Goal: Find specific page/section: Find specific page/section

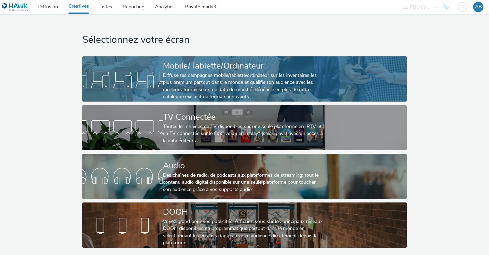
click at [183, 78] on div "Diffuse tes campagnes mobile/tablette/ordinateur sur les inventaires les plus p…" at bounding box center [243, 86] width 161 height 28
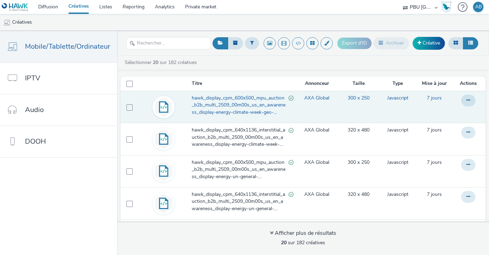
click at [245, 102] on span "hawk_display_cpm_600x500_mpu_auction_b2b_multi_2509_00m00s_us_en_awareness_disp…" at bounding box center [240, 104] width 97 height 21
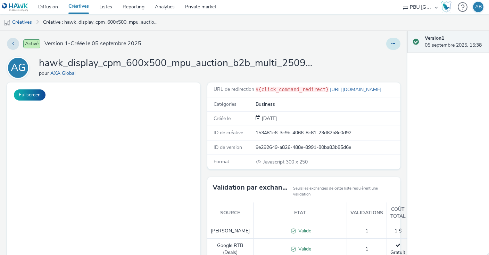
click at [393, 43] on icon at bounding box center [393, 43] width 4 height 5
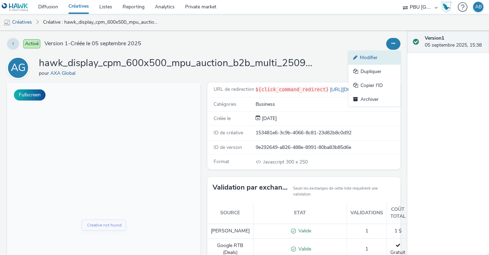
click at [379, 58] on link "Modifier" at bounding box center [374, 58] width 52 height 14
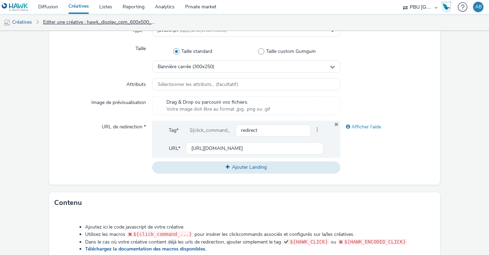
scroll to position [147, 0]
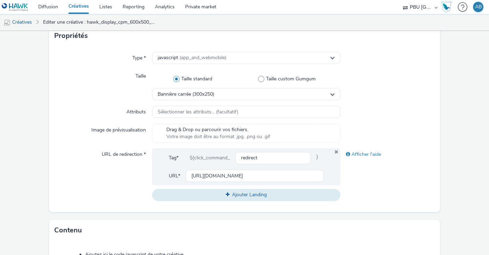
click at [76, 6] on link "Créatives" at bounding box center [78, 7] width 31 height 14
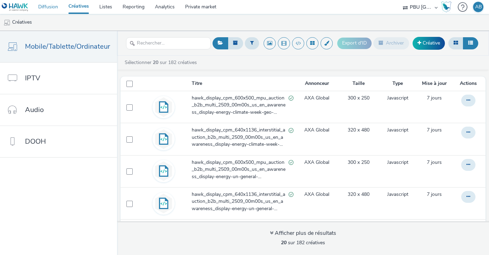
click at [46, 10] on link "Diffusion" at bounding box center [48, 7] width 30 height 14
